Goal: Information Seeking & Learning: Learn about a topic

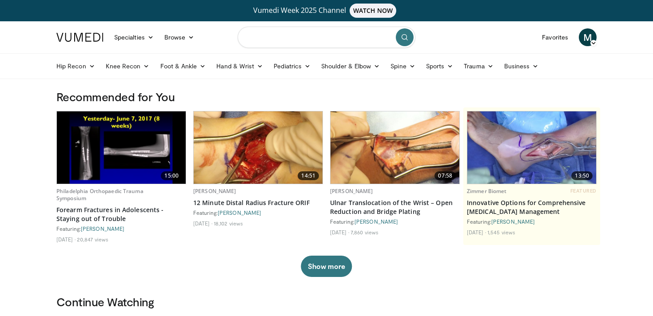
click at [283, 37] on input "Search topics, interventions" at bounding box center [327, 37] width 178 height 21
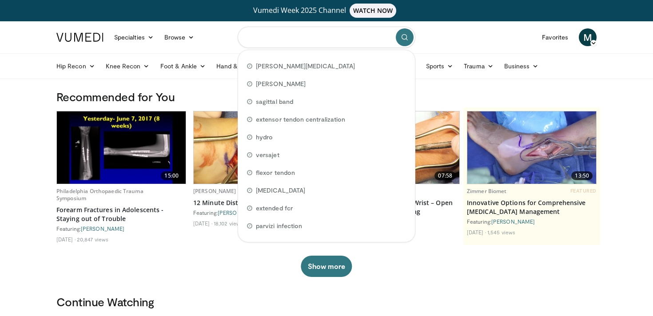
type input "*"
click at [87, 216] on link "Forearm Fractures in Adolescents - Staying out of Trouble" at bounding box center [121, 215] width 130 height 18
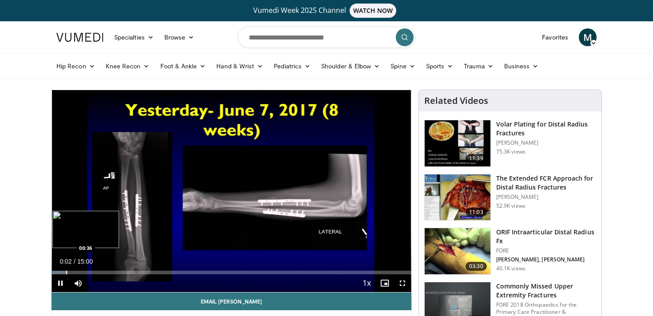
click at [66, 271] on div "Progress Bar" at bounding box center [66, 273] width 1 height 4
click at [97, 273] on div "Progress Bar" at bounding box center [97, 273] width 1 height 4
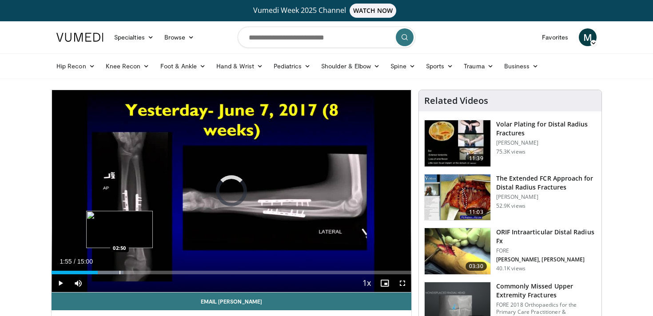
click at [119, 271] on div "Progress Bar" at bounding box center [119, 273] width 1 height 4
click at [130, 273] on div "Progress Bar" at bounding box center [130, 273] width 1 height 4
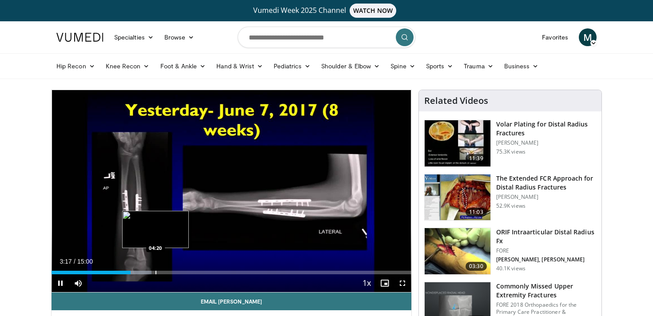
click at [155, 273] on div "Progress Bar" at bounding box center [155, 273] width 1 height 4
click at [175, 271] on div "Loaded : 36.59% 04:27 05:10" at bounding box center [231, 273] width 360 height 4
click at [198, 273] on div "Progress Bar" at bounding box center [198, 273] width 1 height 4
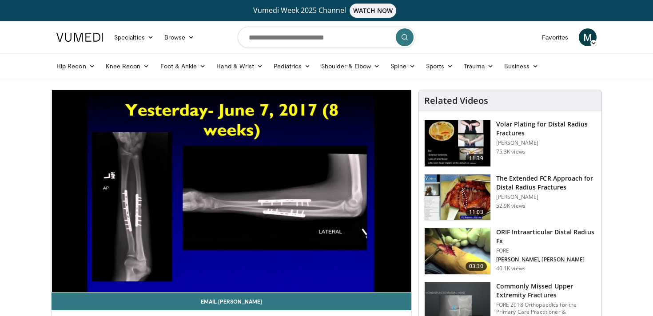
click at [210, 273] on div "10 seconds Tap to unmute" at bounding box center [231, 191] width 360 height 202
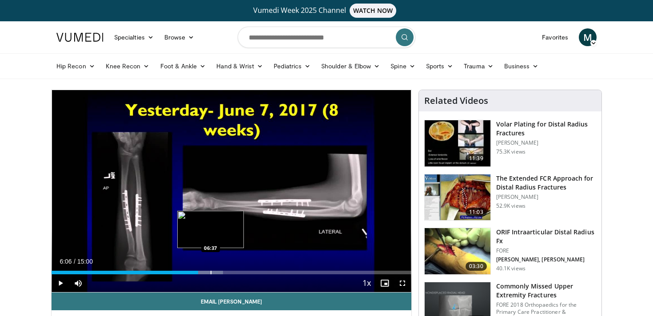
click at [210, 270] on div "Loaded : 47.68% 06:06 06:37" at bounding box center [231, 270] width 360 height 8
click at [62, 282] on span "Video Player" at bounding box center [60, 283] width 18 height 18
click at [221, 273] on div "Progress Bar" at bounding box center [221, 273] width 1 height 4
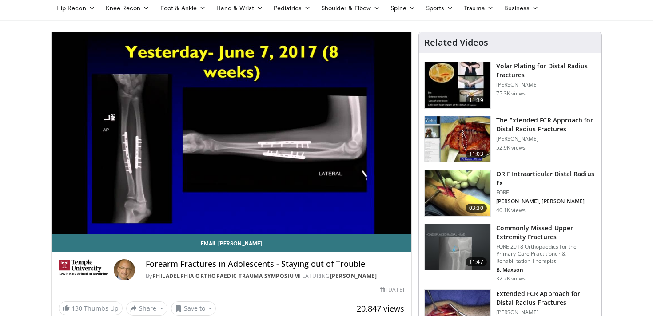
scroll to position [59, 0]
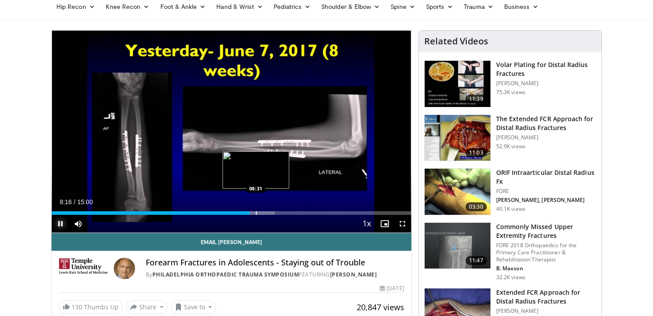
click at [255, 213] on div "Loaded : 62.10% 08:16 08:31" at bounding box center [231, 213] width 360 height 4
click at [263, 213] on div "Progress Bar" at bounding box center [263, 213] width 1 height 4
click at [275, 213] on div "Loaded : 66.54% 08:52 09:21" at bounding box center [231, 213] width 360 height 4
click at [404, 224] on span "Video Player" at bounding box center [402, 224] width 18 height 18
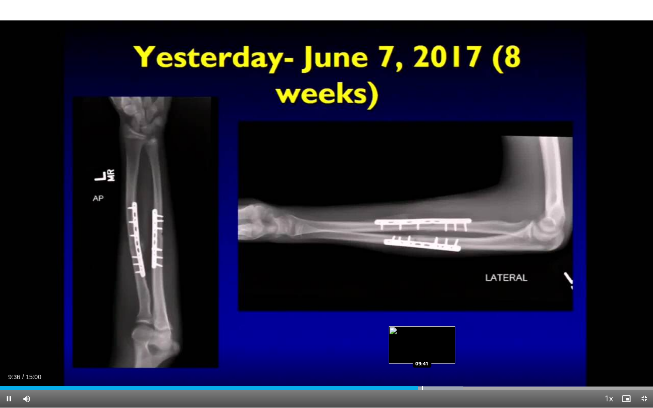
click at [421, 316] on div "Progress Bar" at bounding box center [438, 388] width 50 height 4
click at [432, 316] on div "Progress Bar" at bounding box center [432, 388] width 1 height 4
click at [442, 316] on div "Progress Bar" at bounding box center [442, 388] width 1 height 4
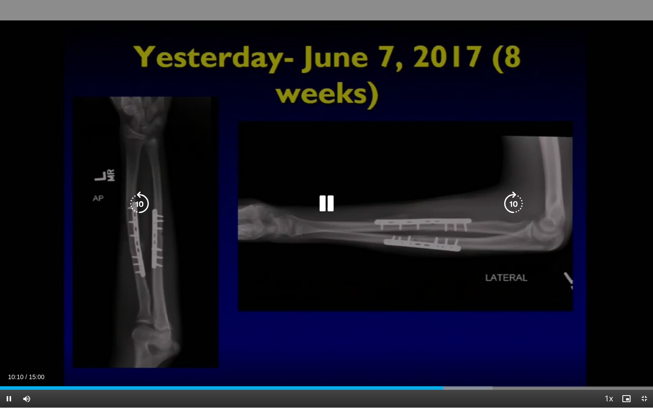
click at [457, 316] on div "Progress Bar" at bounding box center [456, 388] width 71 height 4
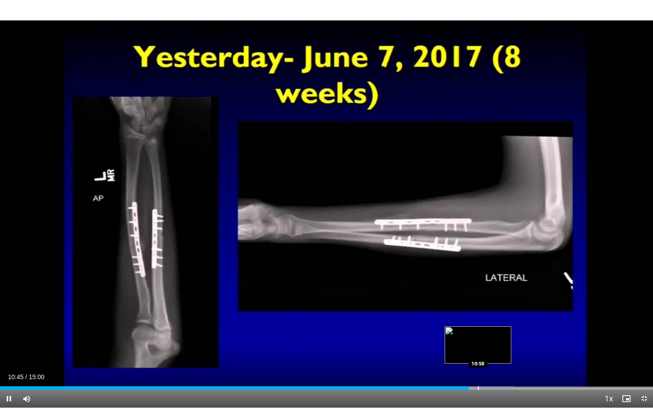
click at [478, 316] on div "Progress Bar" at bounding box center [478, 388] width 1 height 4
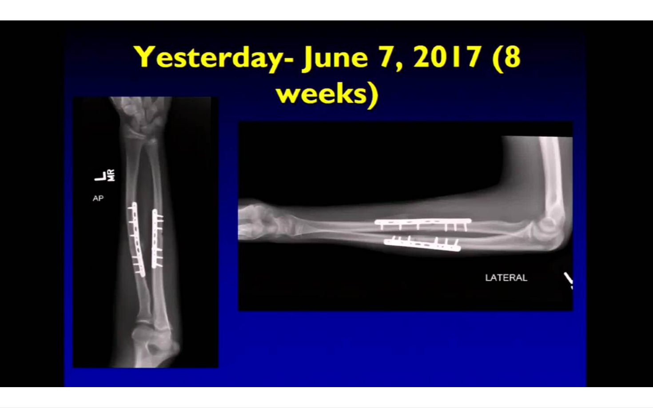
click at [487, 316] on div "10 seconds Tap to unmute" at bounding box center [326, 204] width 653 height 408
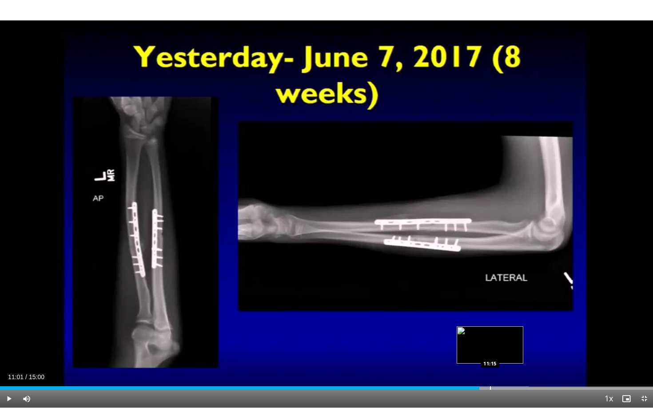
click at [490, 316] on div "Progress Bar" at bounding box center [490, 388] width 1 height 4
click at [503, 316] on div "Progress Bar" at bounding box center [503, 388] width 1 height 4
click at [509, 316] on div "Progress Bar" at bounding box center [509, 388] width 1 height 4
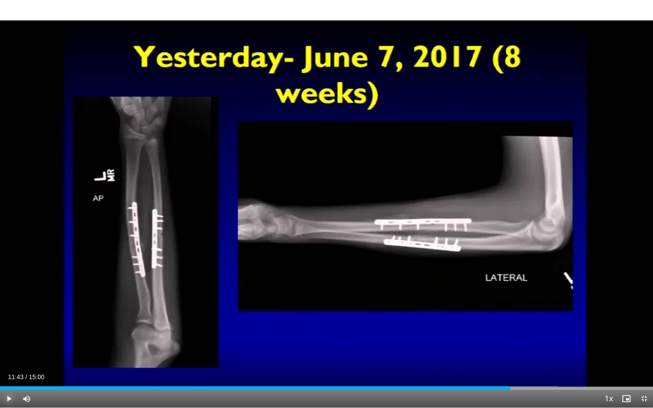
click at [4, 316] on span "Video Player" at bounding box center [9, 399] width 18 height 18
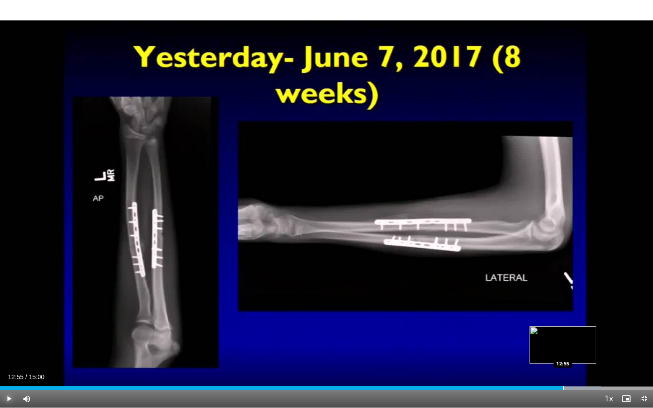
click at [563, 316] on div "Progress Bar" at bounding box center [563, 388] width 1 height 4
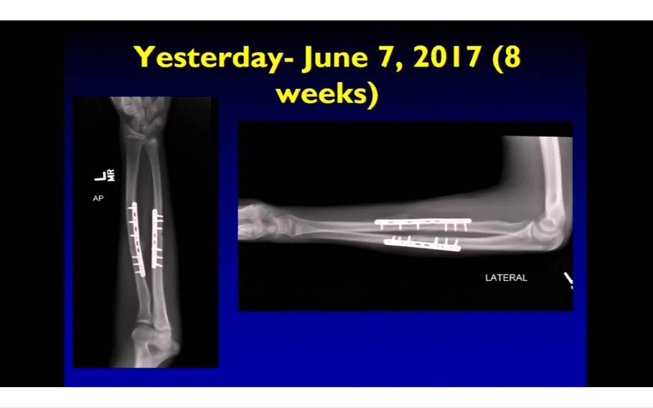
click at [566, 316] on video-js "**********" at bounding box center [326, 204] width 653 height 408
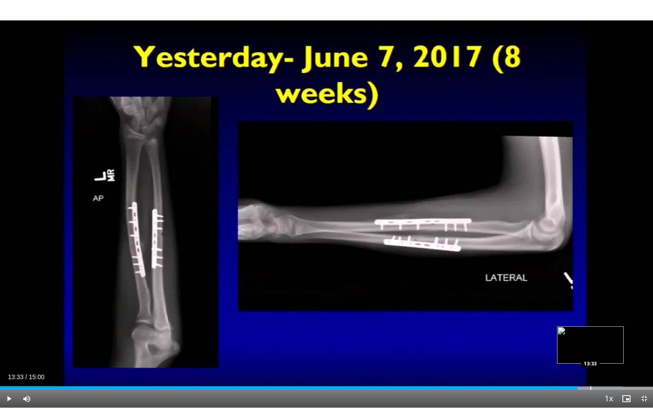
click at [590, 316] on div "Progress Bar" at bounding box center [590, 388] width 1 height 4
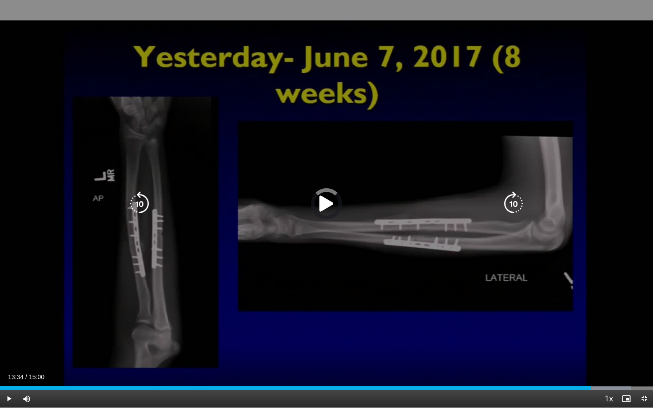
click at [0, 0] on div "Progress Bar" at bounding box center [0, 0] width 0 height 0
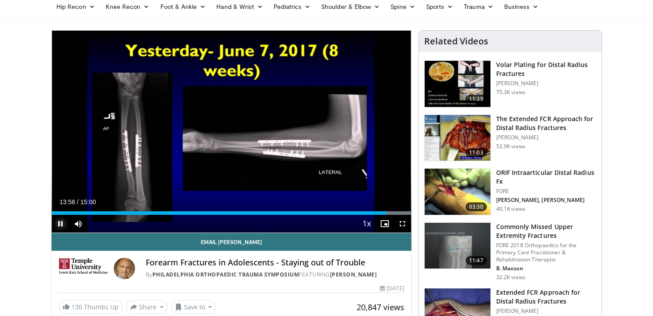
click at [61, 222] on span "Video Player" at bounding box center [60, 224] width 18 height 18
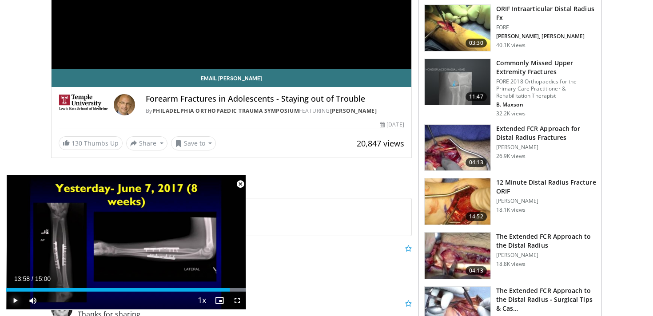
scroll to position [225, 0]
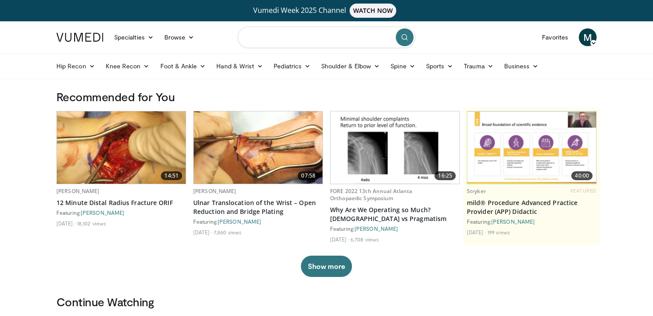
click at [313, 41] on input "Search topics, interventions" at bounding box center [327, 37] width 178 height 21
type input "**********"
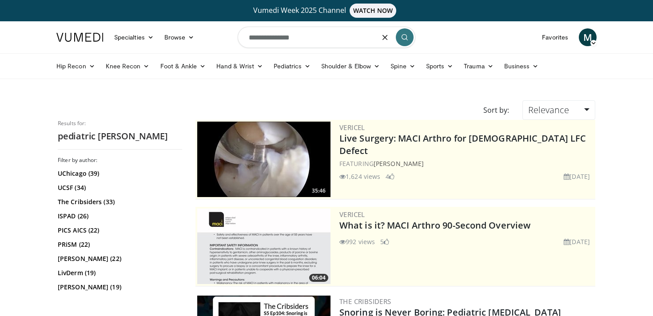
drag, startPoint x: 278, startPoint y: 37, endPoint x: 347, endPoint y: 47, distance: 69.6
click at [347, 47] on input "**********" at bounding box center [327, 37] width 178 height 21
type input "**********"
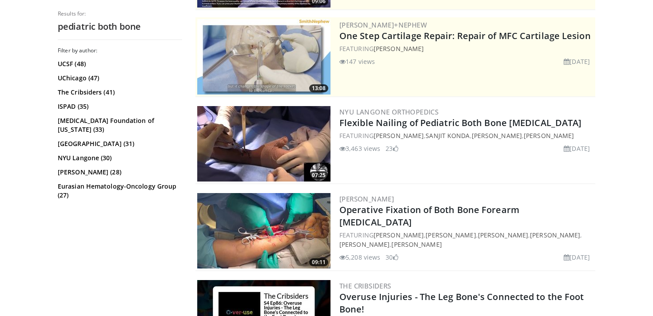
scroll to position [202, 0]
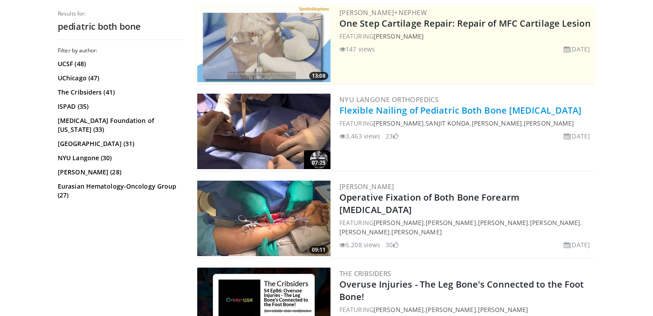
click at [402, 109] on link "Flexible Nailing of Pediatric Both Bone Forearm Fracture" at bounding box center [460, 110] width 242 height 12
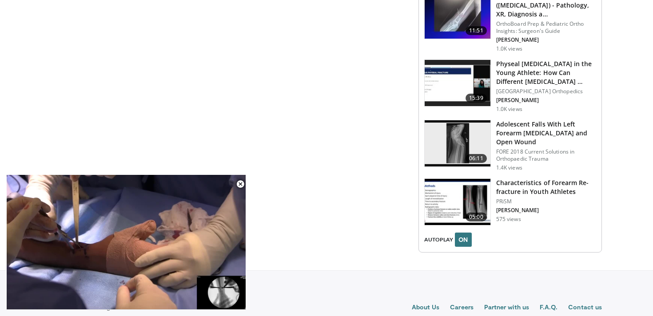
scroll to position [1025, 0]
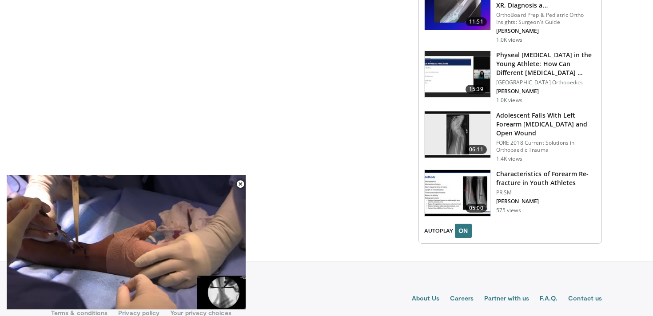
click at [534, 111] on h3 "Adolescent Falls With Left Forearm [MEDICAL_DATA] and Open Wound" at bounding box center [546, 124] width 100 height 27
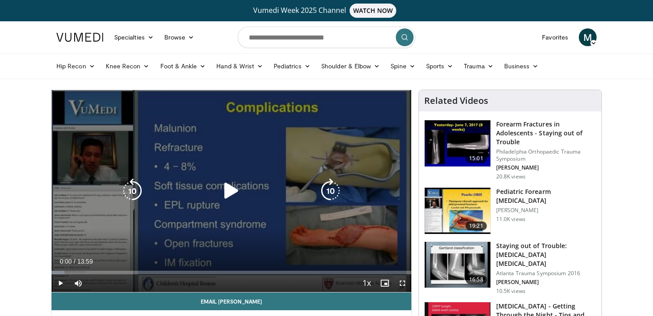
click at [230, 188] on icon "Video Player" at bounding box center [231, 190] width 25 height 25
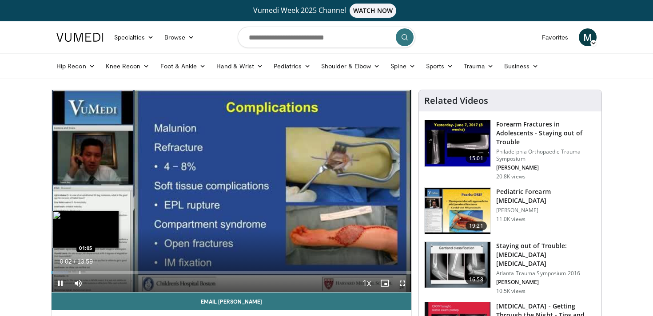
click at [79, 271] on div "Progress Bar" at bounding box center [79, 273] width 1 height 4
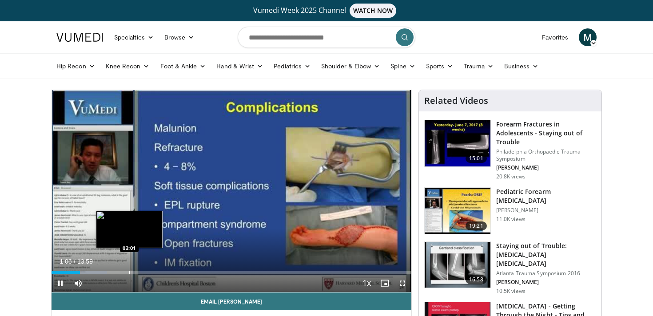
click at [129, 273] on div "Progress Bar" at bounding box center [129, 273] width 1 height 4
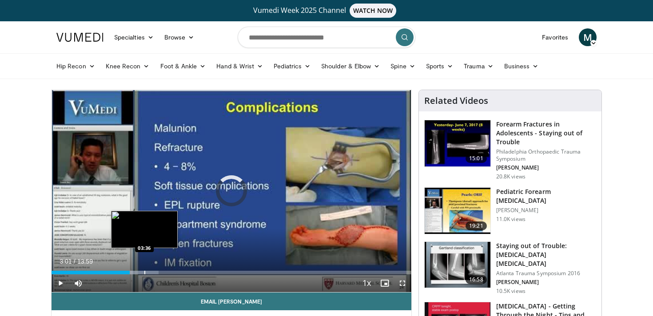
click at [144, 271] on div "Progress Bar" at bounding box center [144, 273] width 1 height 4
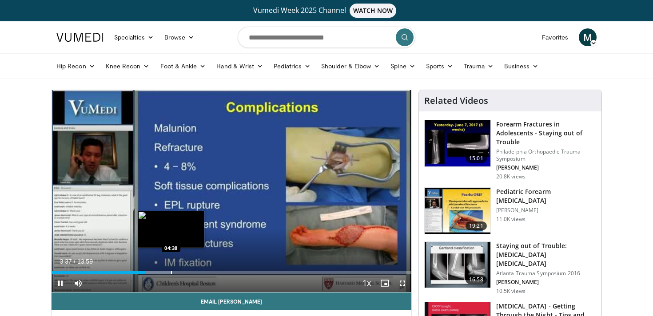
click at [172, 272] on div "Progress Bar" at bounding box center [171, 273] width 1 height 4
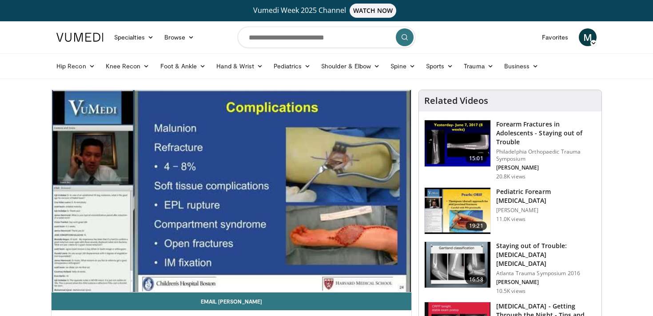
click at [190, 271] on div "10 seconds Tap to unmute" at bounding box center [231, 191] width 360 height 202
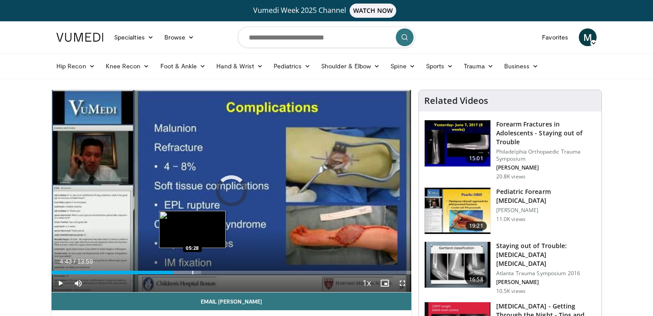
click at [192, 273] on div "Progress Bar" at bounding box center [192, 273] width 1 height 4
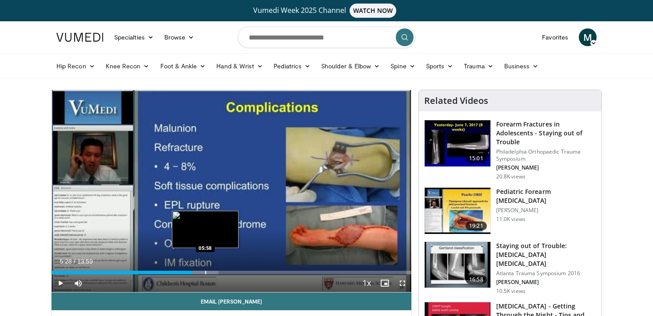
click at [205, 273] on div "Progress Bar" at bounding box center [205, 273] width 1 height 4
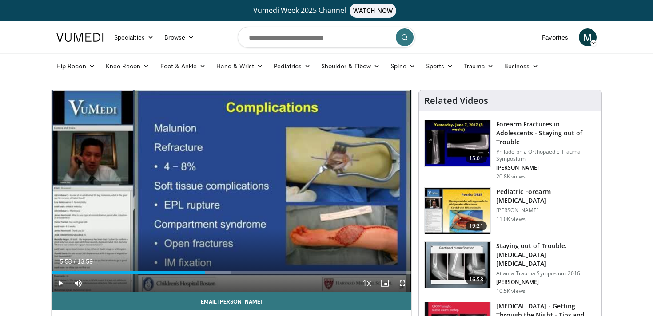
click at [218, 274] on div "Current Time 5:58 / Duration 13:59 Play Skip Backward Skip Forward Mute 0% Load…" at bounding box center [231, 283] width 360 height 18
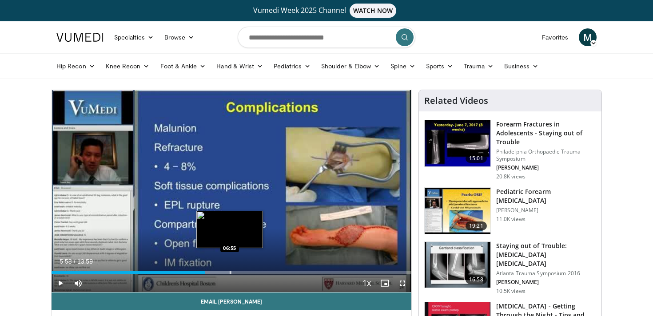
click at [230, 270] on div "Loaded : 49.96% 05:58 06:55" at bounding box center [231, 270] width 360 height 8
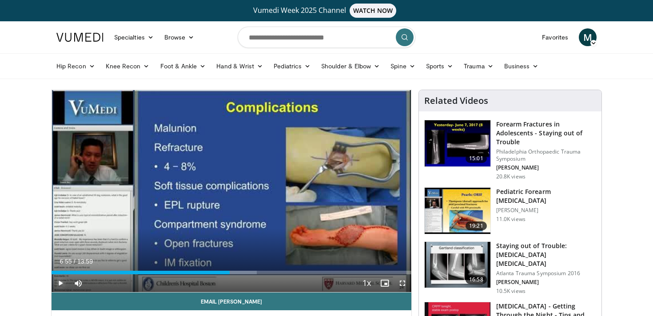
click at [61, 283] on span "Video Player" at bounding box center [60, 283] width 18 height 18
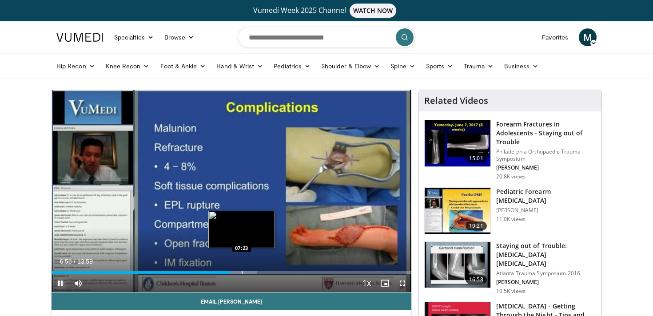
click at [242, 272] on div "Progress Bar" at bounding box center [242, 273] width 1 height 4
click at [254, 272] on div "Progress Bar" at bounding box center [254, 273] width 1 height 4
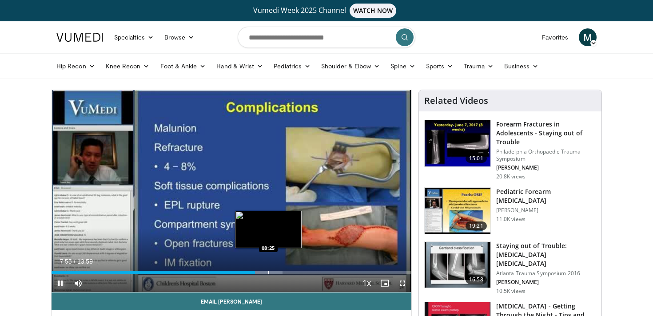
click at [268, 273] on div "Progress Bar" at bounding box center [268, 273] width 1 height 4
click at [277, 272] on div "Progress Bar" at bounding box center [277, 273] width 1 height 4
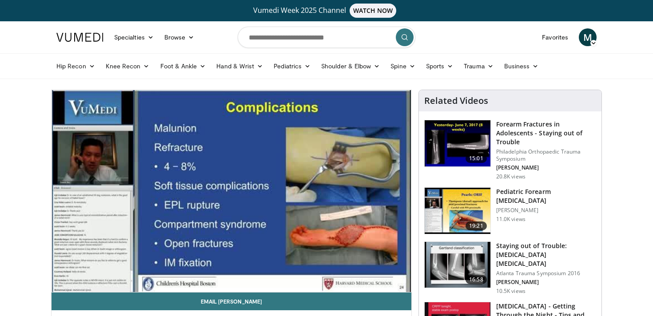
click at [288, 270] on div "10 seconds Tap to unmute" at bounding box center [231, 191] width 360 height 202
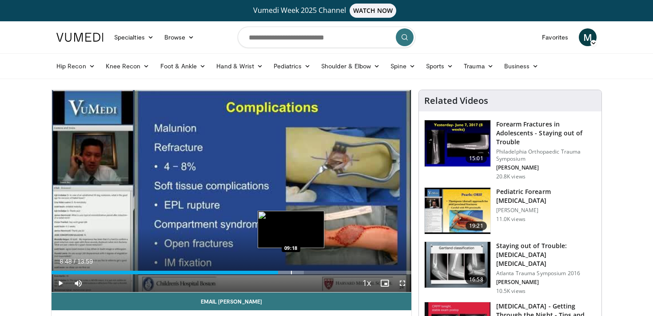
click at [291, 271] on div "Progress Bar" at bounding box center [291, 273] width 1 height 4
click at [306, 273] on div "Progress Bar" at bounding box center [306, 273] width 1 height 4
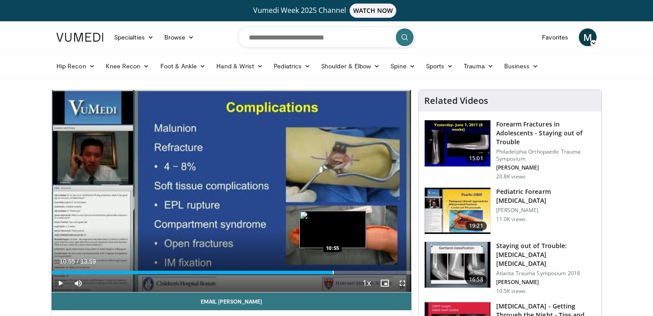
click at [333, 272] on div "Progress Bar" at bounding box center [333, 273] width 1 height 4
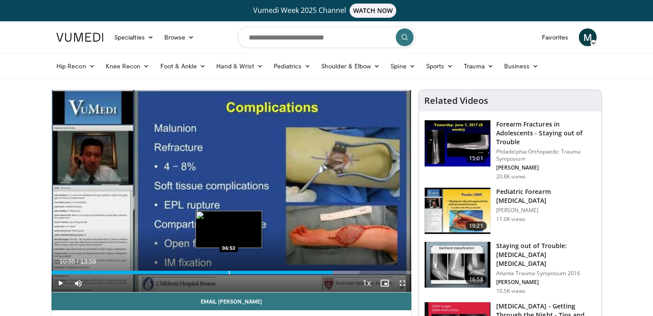
click at [229, 269] on div "Loaded : 85.65% 10:55 06:53" at bounding box center [231, 270] width 360 height 8
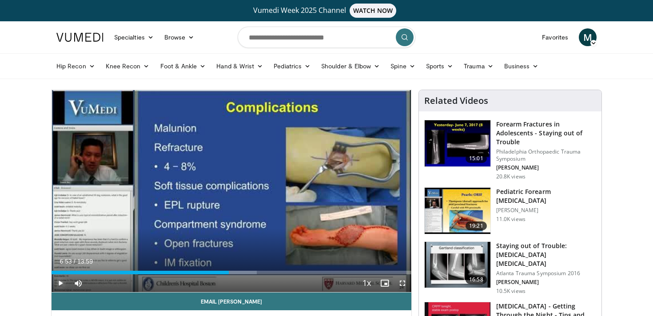
click at [59, 284] on span "Video Player" at bounding box center [60, 283] width 18 height 18
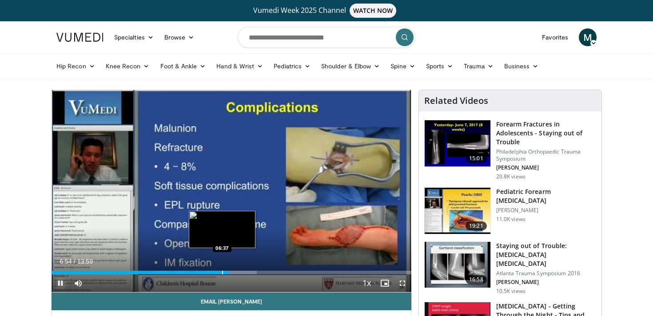
click at [222, 272] on div "Progress Bar" at bounding box center [222, 273] width 1 height 4
click at [212, 272] on div "Progress Bar" at bounding box center [212, 273] width 1 height 4
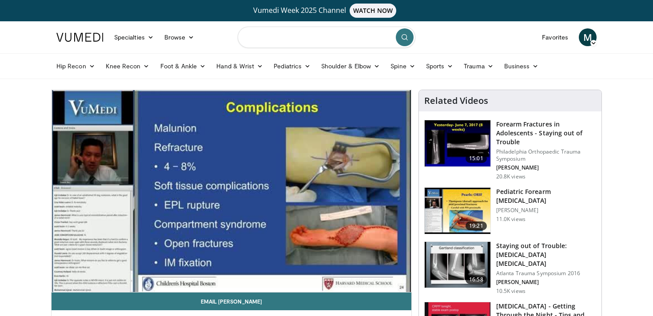
click at [352, 38] on input "Search topics, interventions" at bounding box center [327, 37] width 178 height 21
type input "**********"
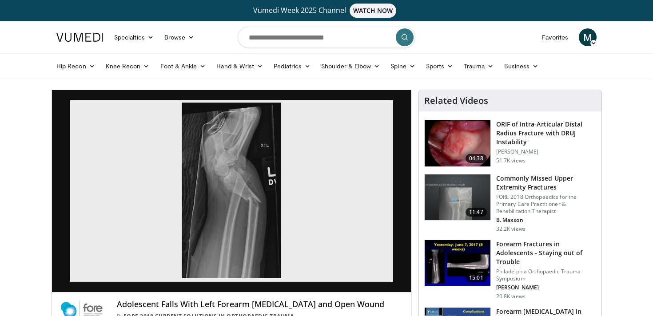
scroll to position [40, 0]
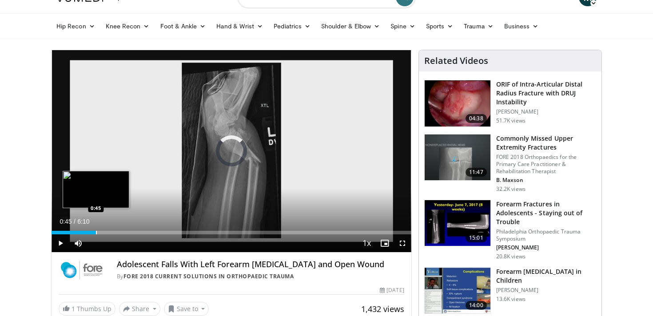
click at [96, 232] on div "Progress Bar" at bounding box center [96, 233] width 1 height 4
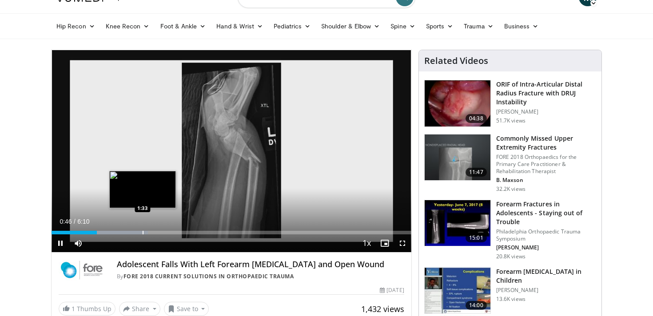
click at [143, 232] on div "Progress Bar" at bounding box center [143, 233] width 1 height 4
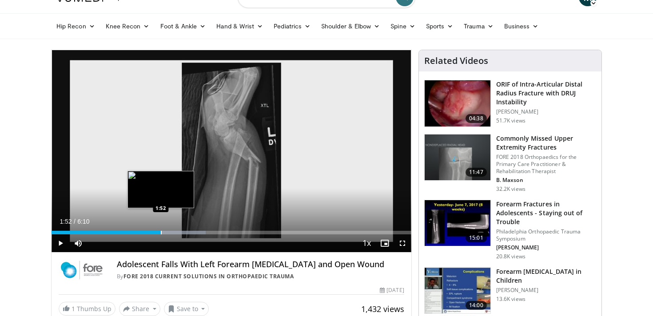
click at [161, 232] on div "Progress Bar" at bounding box center [161, 233] width 1 height 4
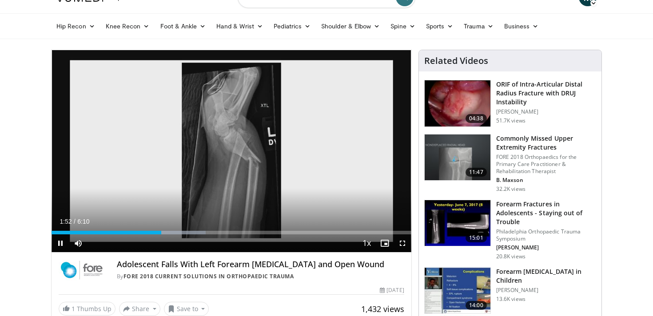
click at [207, 234] on div "Current Time 1:52 / Duration 6:10 Pause Skip Backward Skip Forward Mute Loaded …" at bounding box center [231, 243] width 360 height 18
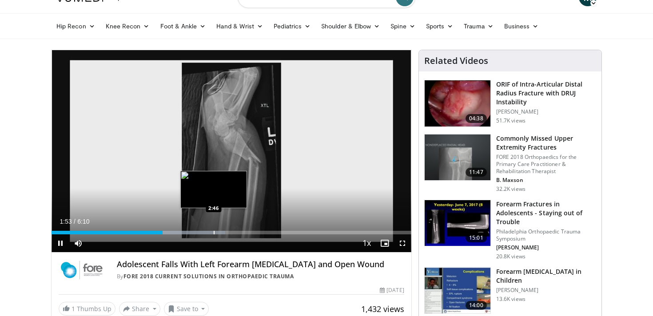
click at [214, 234] on div "Progress Bar" at bounding box center [214, 233] width 1 height 4
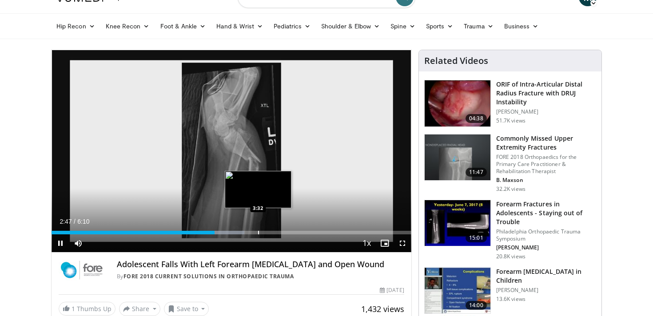
click at [258, 231] on div "Progress Bar" at bounding box center [258, 233] width 1 height 4
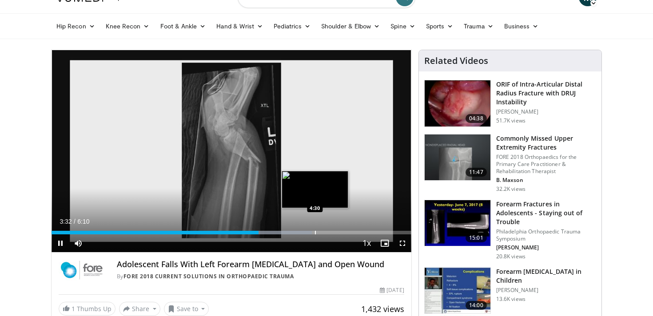
click at [315, 231] on div "Progress Bar" at bounding box center [315, 233] width 1 height 4
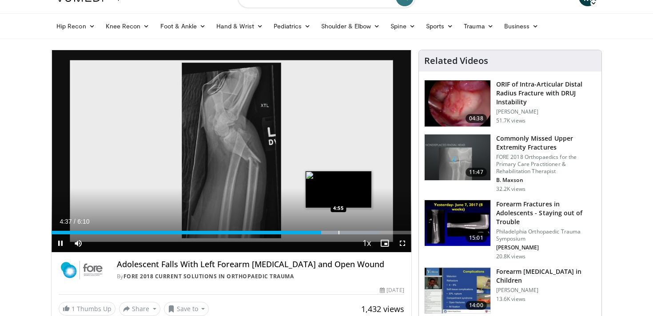
click at [338, 231] on video-js "**********" at bounding box center [231, 151] width 360 height 202
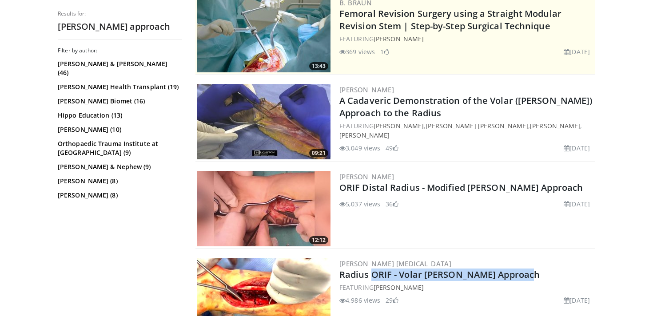
scroll to position [210, 0]
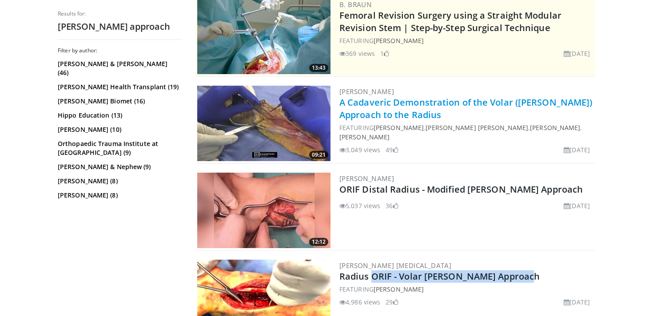
click at [384, 118] on link "A Cadaveric Demonstration of the Volar ([PERSON_NAME]) Approach to the Radius" at bounding box center [465, 108] width 253 height 24
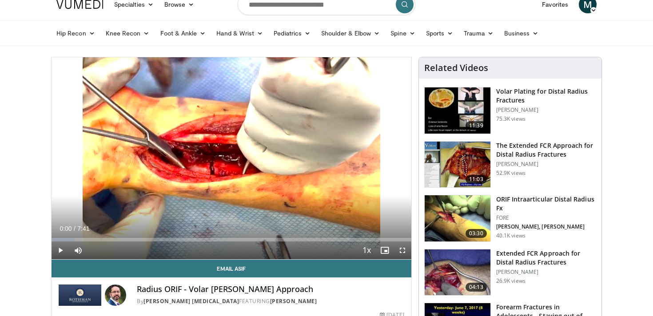
scroll to position [46, 0]
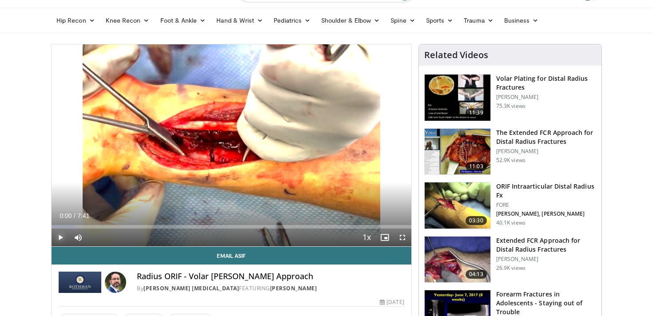
click at [61, 237] on span "Video Player" at bounding box center [60, 238] width 18 height 18
click at [402, 241] on span "Video Player" at bounding box center [402, 238] width 18 height 18
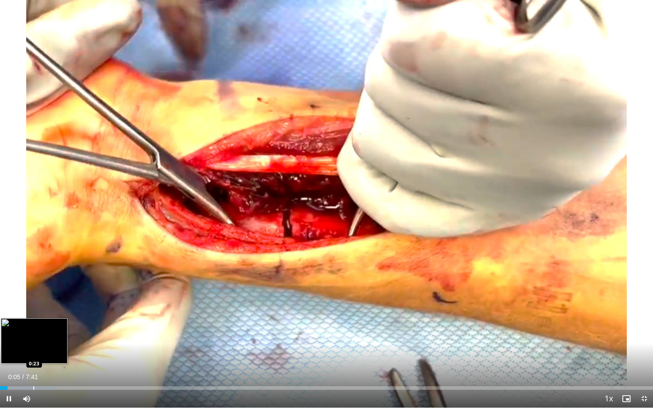
click at [33, 316] on div "Progress Bar" at bounding box center [33, 388] width 1 height 4
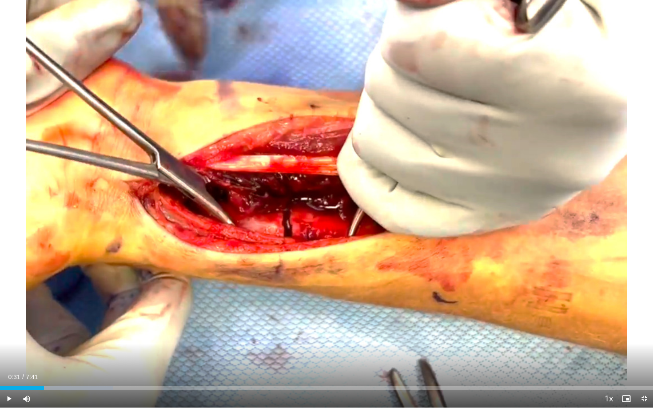
click at [44, 316] on div "Progress Bar" at bounding box center [44, 388] width 1 height 4
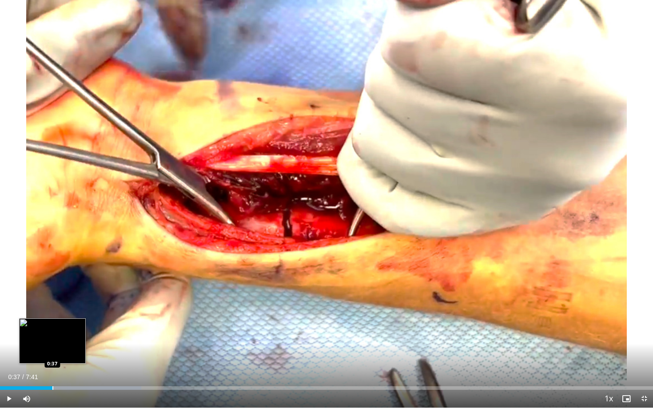
click at [52, 316] on div "Progress Bar" at bounding box center [52, 388] width 1 height 4
click at [66, 316] on div "Progress Bar" at bounding box center [66, 388] width 1 height 4
click at [61, 316] on div "Progress Bar" at bounding box center [61, 388] width 1 height 4
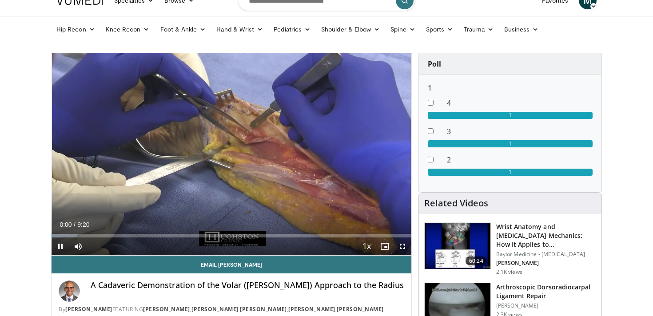
scroll to position [48, 0]
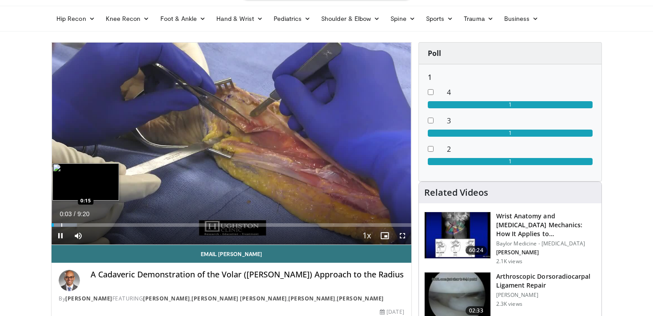
click at [61, 226] on div "Progress Bar" at bounding box center [61, 225] width 1 height 4
click at [79, 226] on div "Progress Bar" at bounding box center [79, 225] width 1 height 4
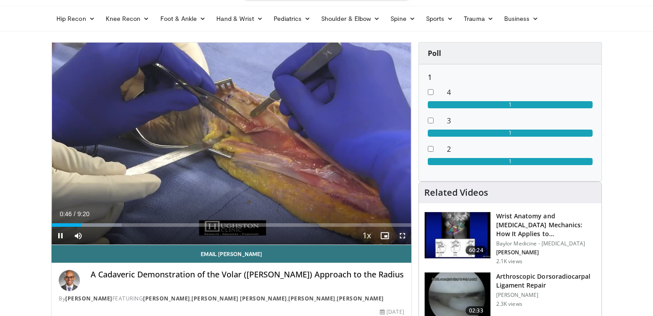
click at [400, 237] on span "Video Player" at bounding box center [402, 236] width 18 height 18
